Goal: Find specific page/section: Find specific page/section

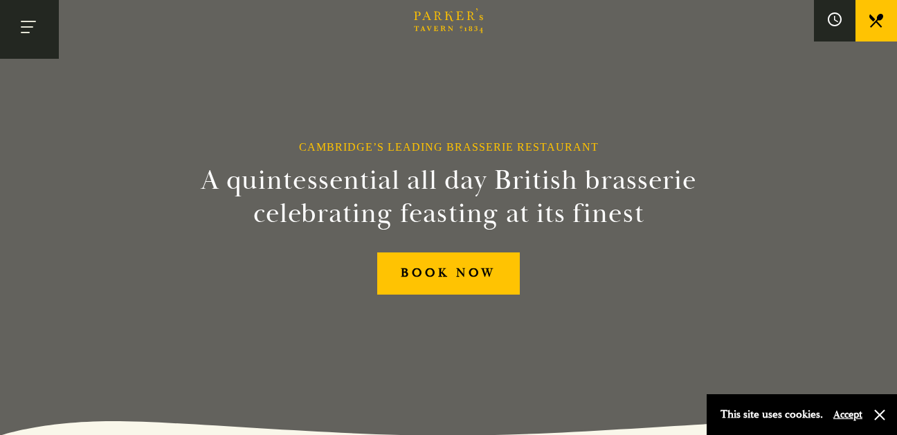
click at [41, 35] on button "Toggle navigation" at bounding box center [29, 29] width 59 height 59
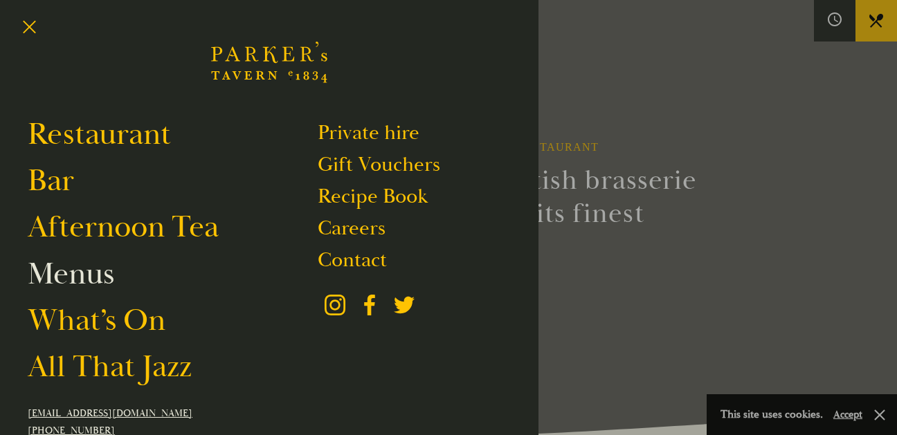
click at [90, 267] on link "Menus" at bounding box center [71, 274] width 86 height 39
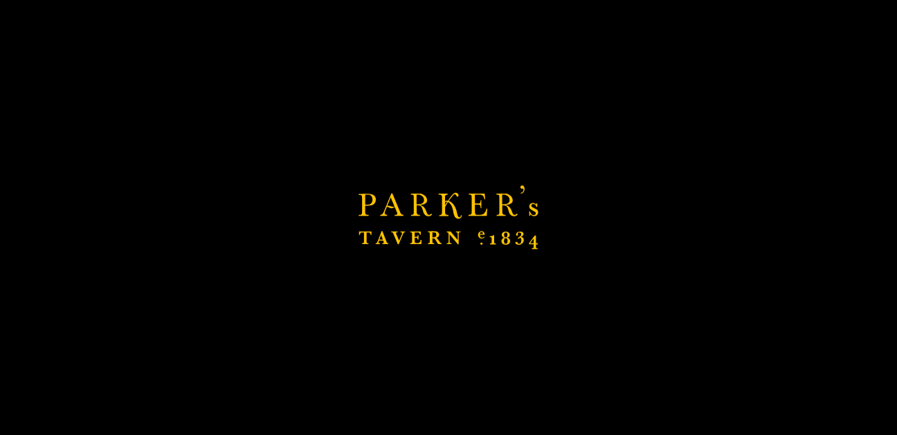
scroll to position [237, 0]
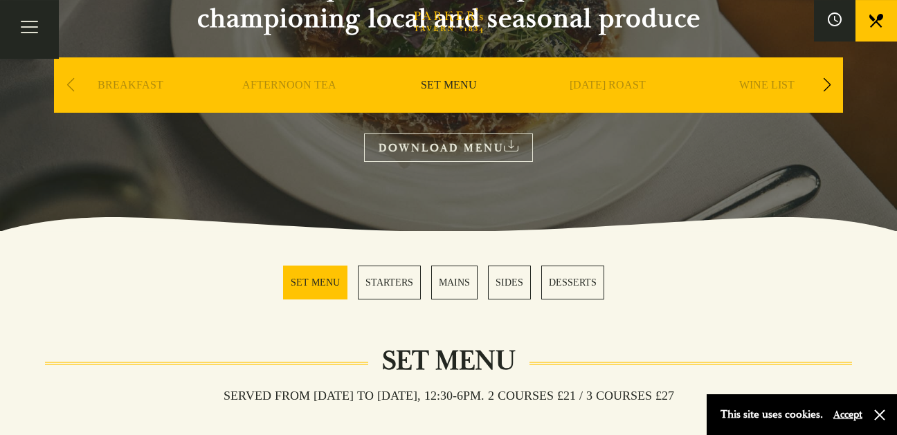
scroll to position [19, 0]
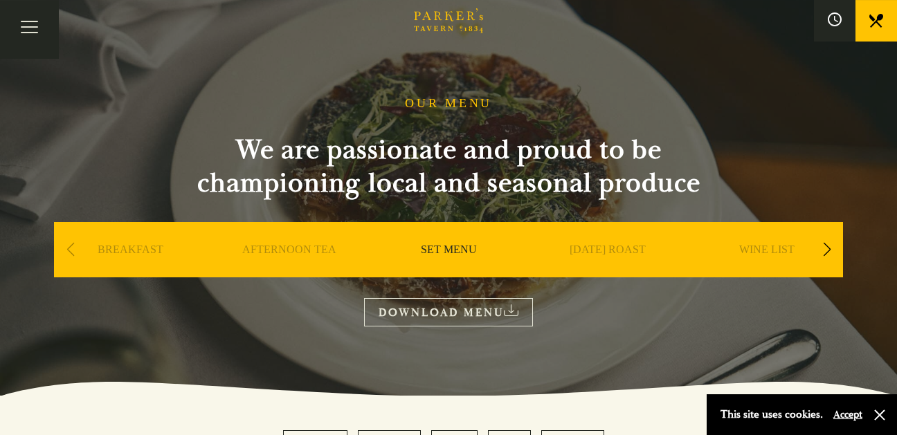
click at [605, 246] on link "SUNDAY ROAST" at bounding box center [607, 270] width 76 height 55
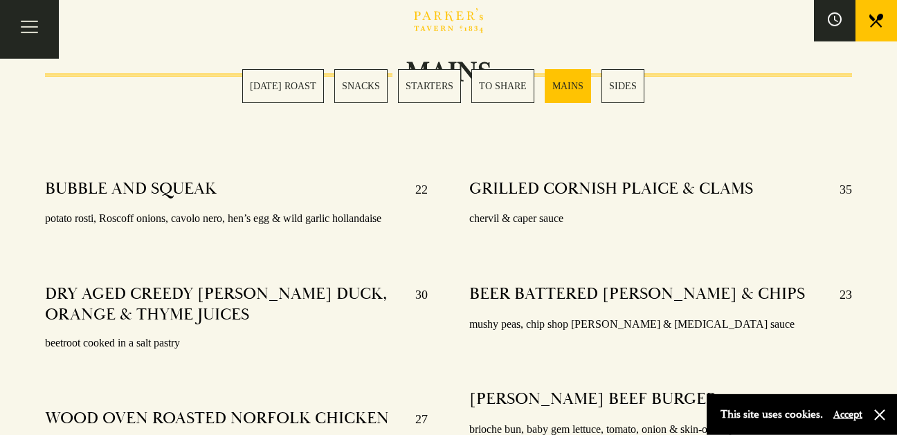
scroll to position [2424, 0]
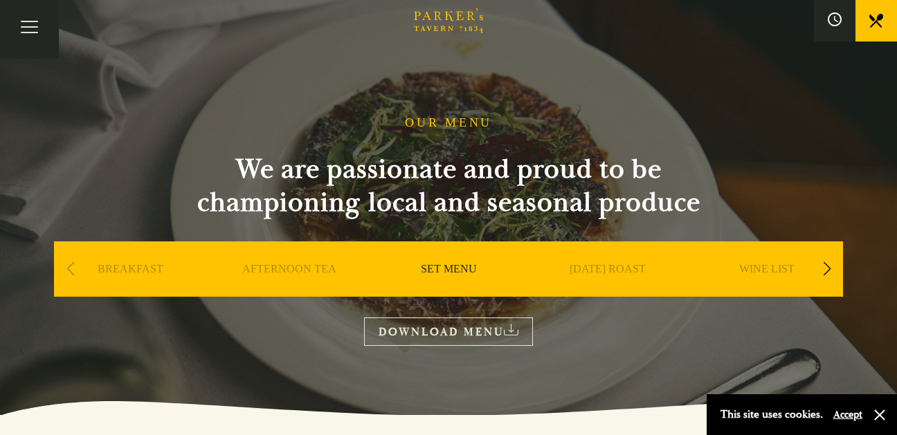
scroll to position [19, 0]
